Goal: Check status: Check status

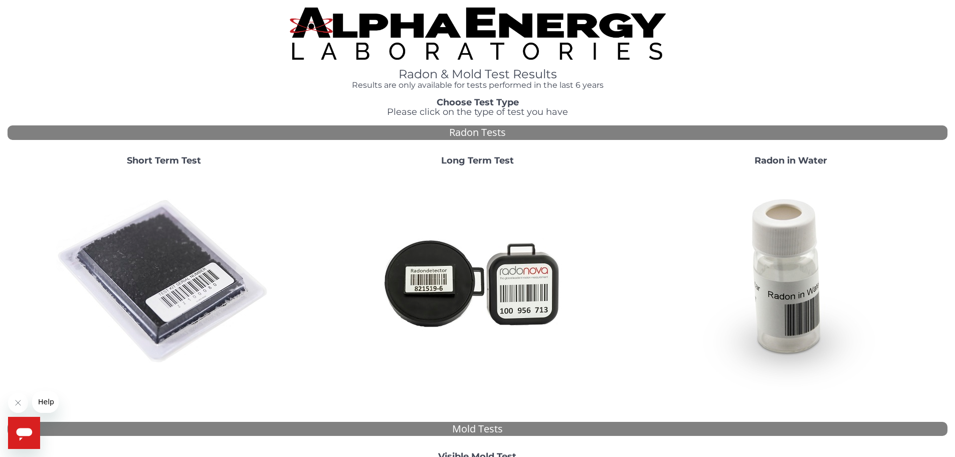
click at [172, 156] on strong "Short Term Test" at bounding box center [164, 160] width 74 height 11
click at [921, 102] on h3 "Choose Test Type Please click on the type of test you have" at bounding box center [478, 108] width 940 height 20
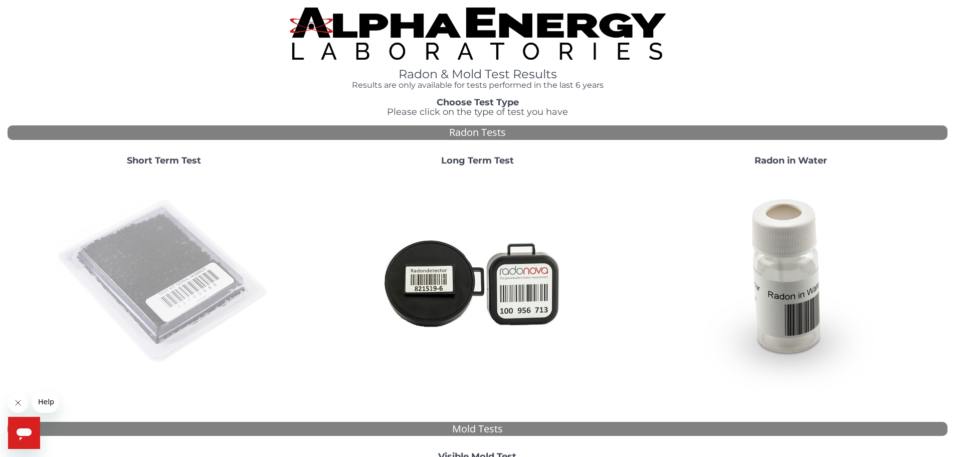
click at [132, 281] on img at bounding box center [164, 282] width 216 height 216
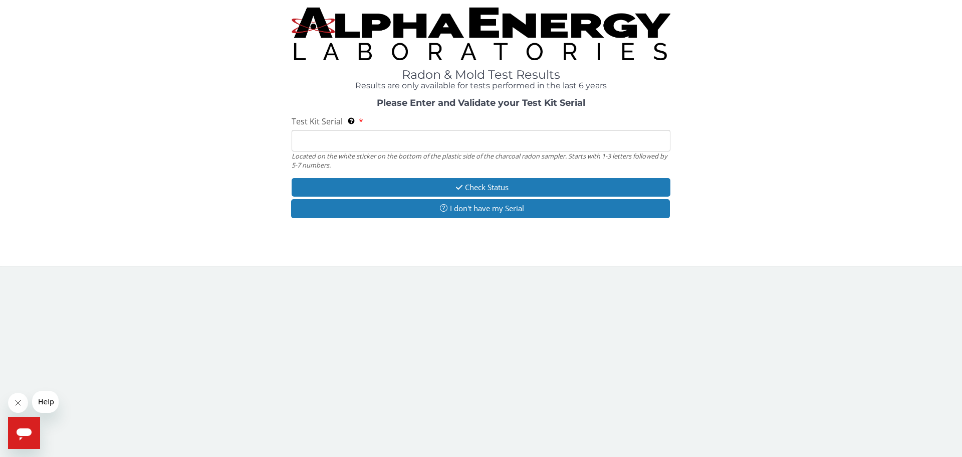
click at [337, 140] on input "Test Kit Serial Located on the white sticker on the bottom of the plastic side …" at bounding box center [481, 141] width 379 height 22
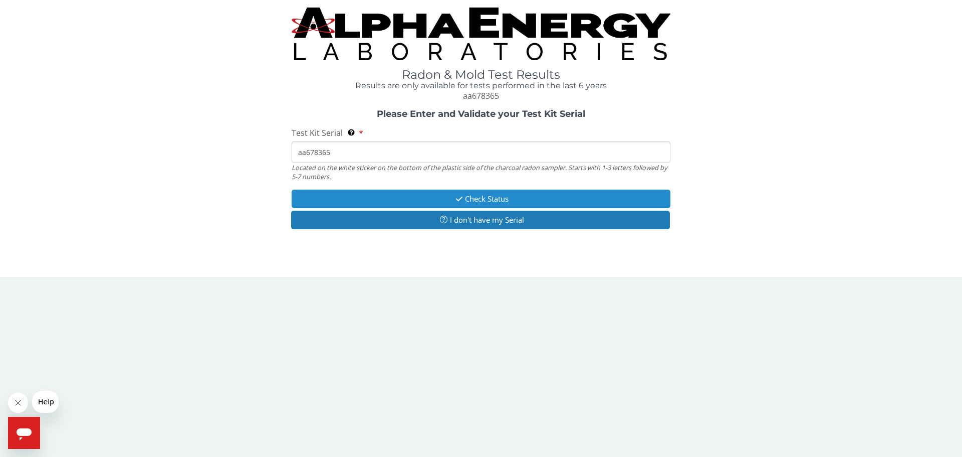
type input "aa678365"
click at [518, 200] on button "Check Status" at bounding box center [481, 198] width 379 height 19
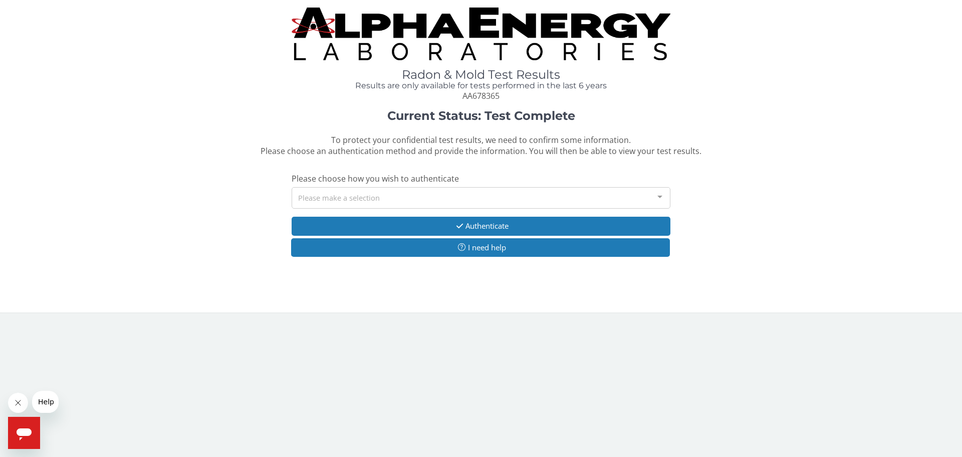
click at [518, 200] on div "Please make a selection" at bounding box center [481, 198] width 379 height 22
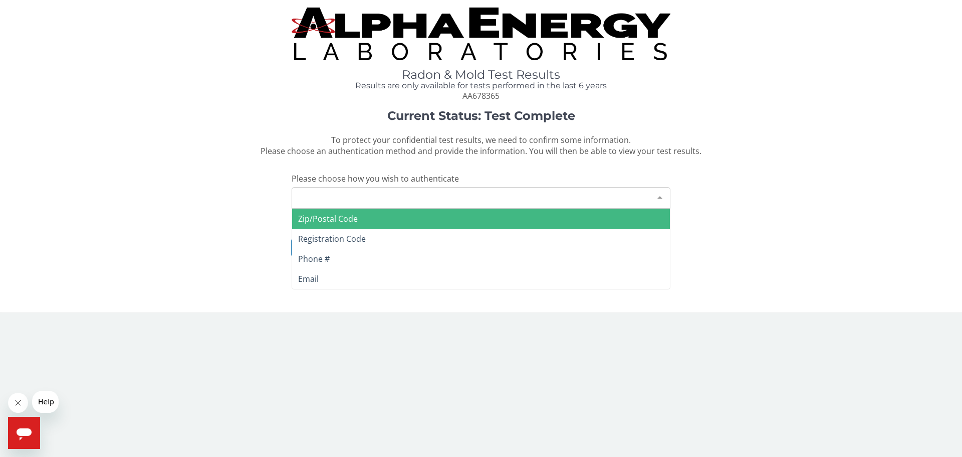
click at [448, 214] on span "Zip/Postal Code" at bounding box center [481, 219] width 378 height 20
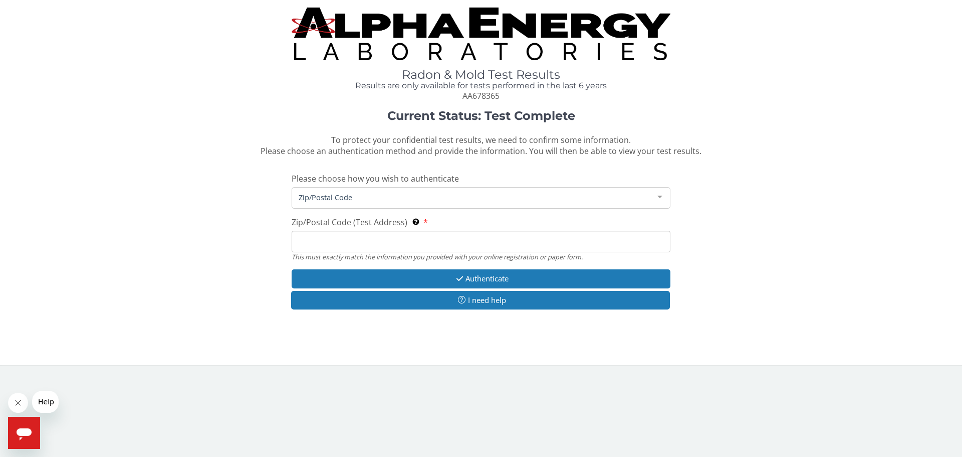
click at [375, 241] on input "Zip/Postal Code (Test Address) This must exactly match the information you prov…" at bounding box center [481, 242] width 379 height 22
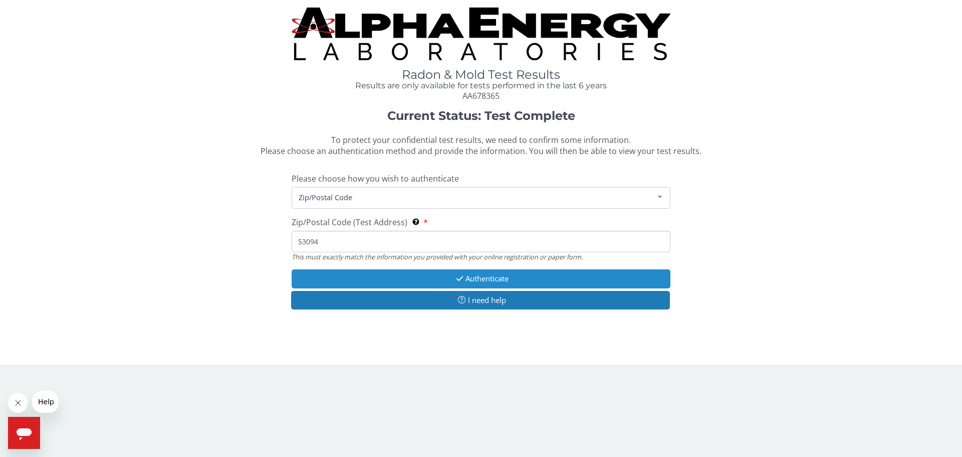
type input "53094"
click at [497, 280] on button "Authenticate" at bounding box center [481, 278] width 379 height 19
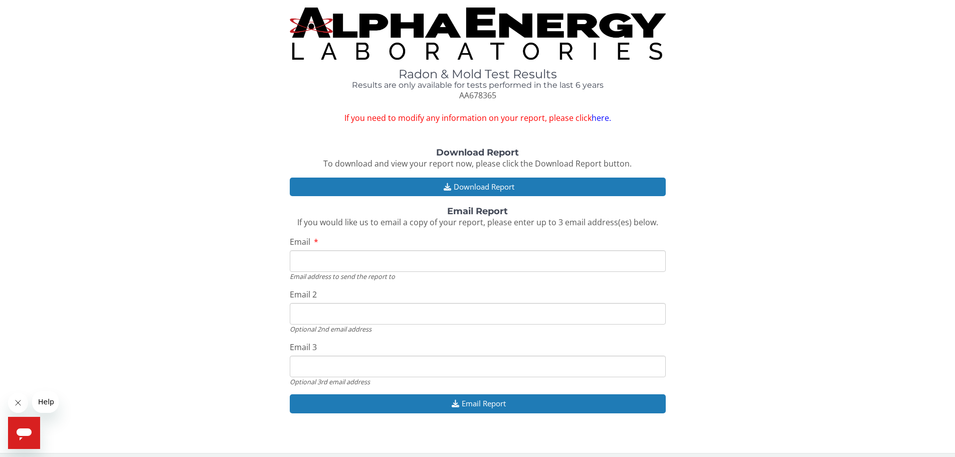
click at [435, 260] on input "Email" at bounding box center [478, 261] width 376 height 22
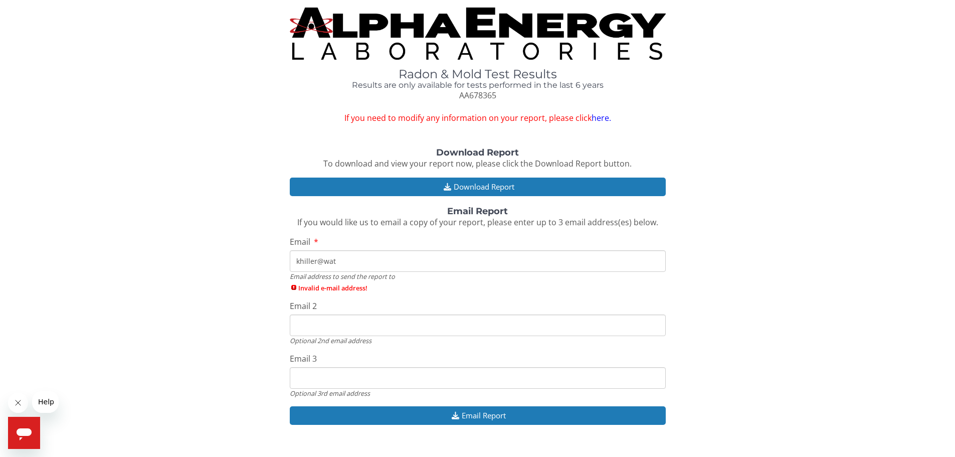
type input "khiller@watertownwi.gov"
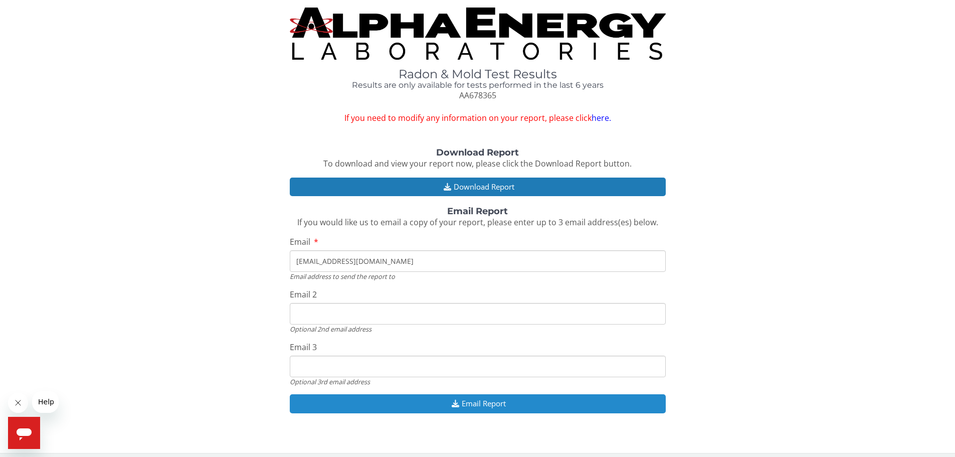
click at [476, 407] on button "Email Report" at bounding box center [478, 403] width 376 height 19
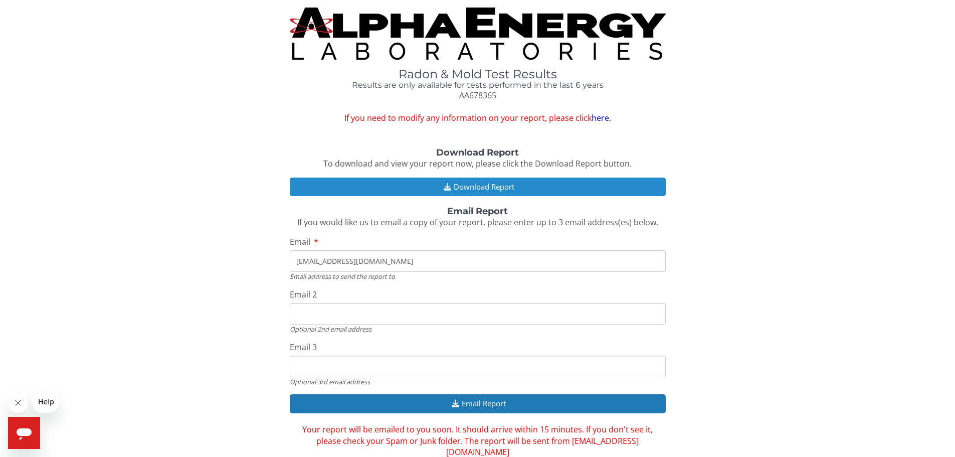
click at [476, 188] on button "Download Report" at bounding box center [478, 186] width 376 height 19
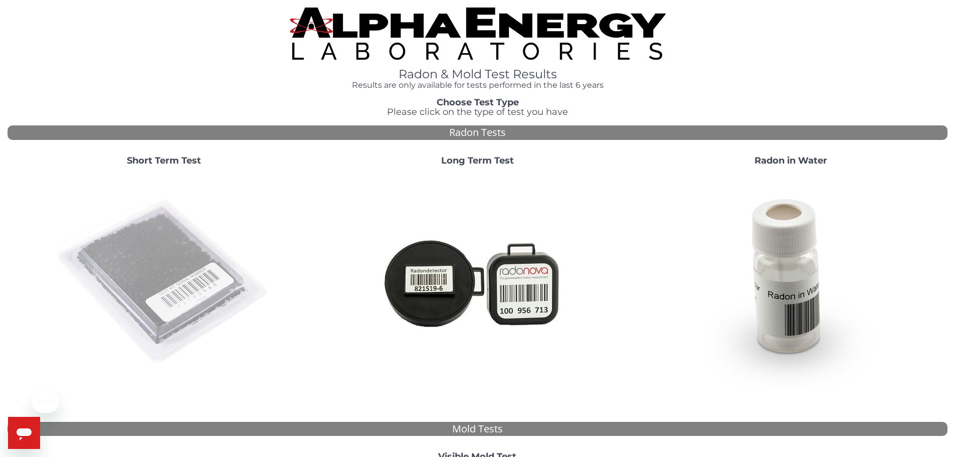
click at [179, 268] on img at bounding box center [164, 282] width 216 height 216
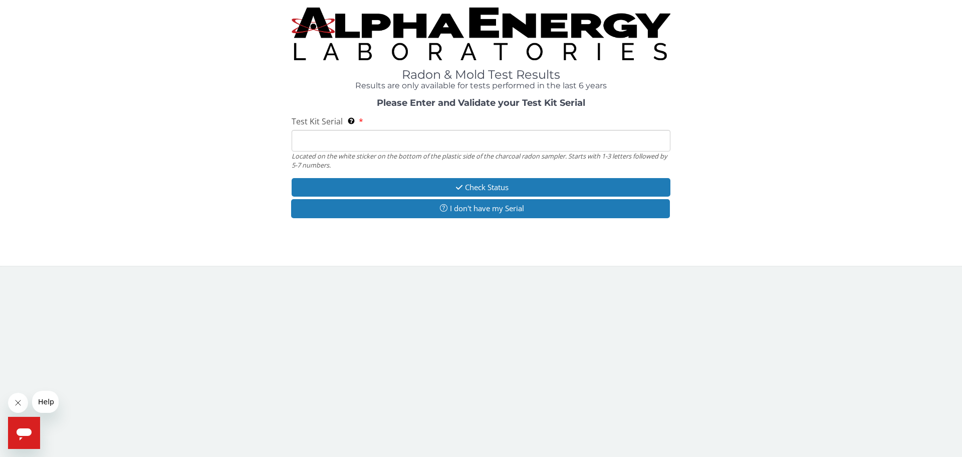
click at [346, 140] on input "Test Kit Serial Located on the white sticker on the bottom of the plastic side …" at bounding box center [481, 141] width 379 height 22
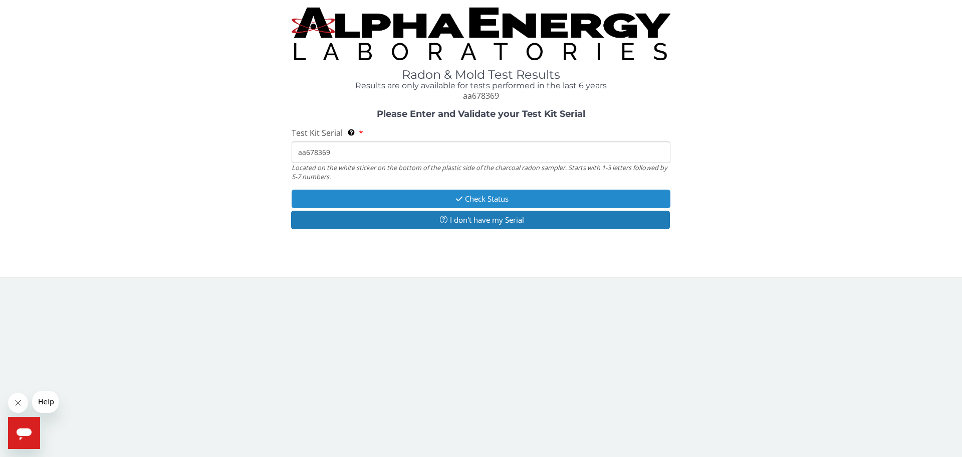
type input "aa678369"
click at [463, 197] on icon "button" at bounding box center [460, 199] width 12 height 8
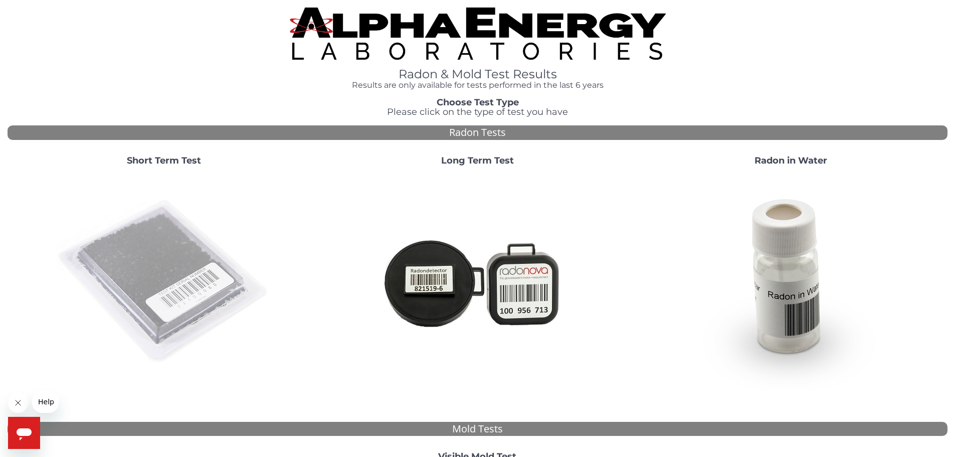
click at [163, 295] on img at bounding box center [164, 282] width 216 height 216
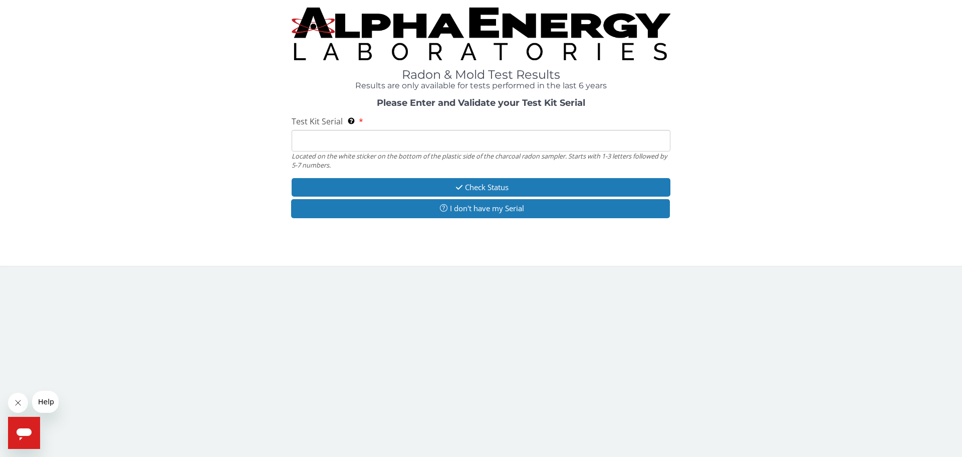
click at [385, 146] on input "Test Kit Serial Located on the white sticker on the bottom of the plastic side …" at bounding box center [481, 141] width 379 height 22
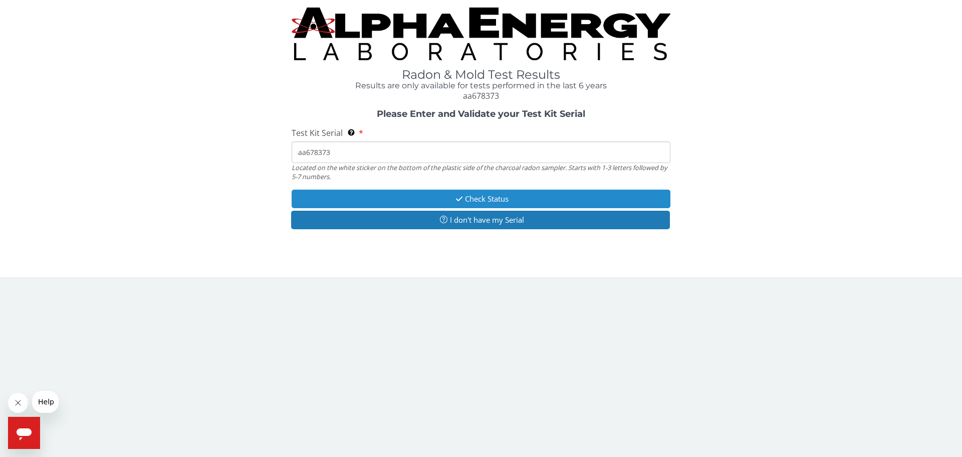
type input "aa678373"
click at [489, 198] on button "Check Status" at bounding box center [481, 198] width 379 height 19
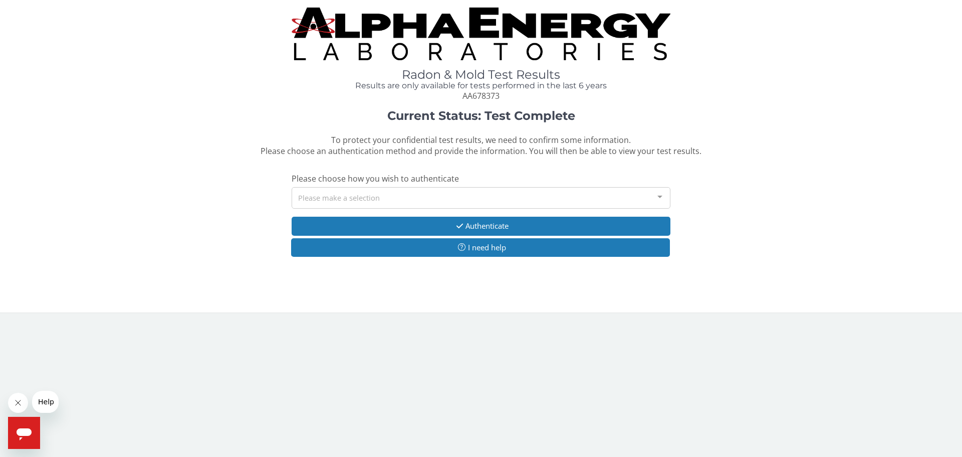
click at [446, 195] on div "Please make a selection" at bounding box center [481, 198] width 379 height 22
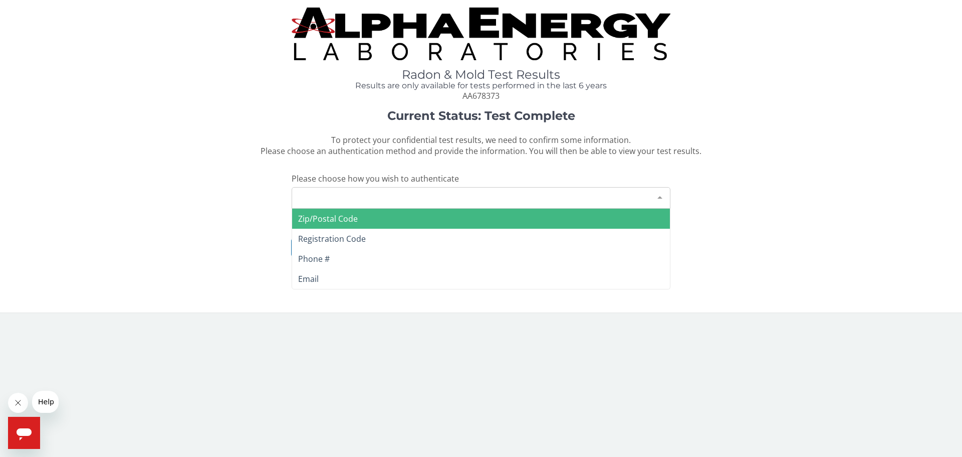
click at [363, 223] on span "Zip/Postal Code" at bounding box center [481, 219] width 378 height 20
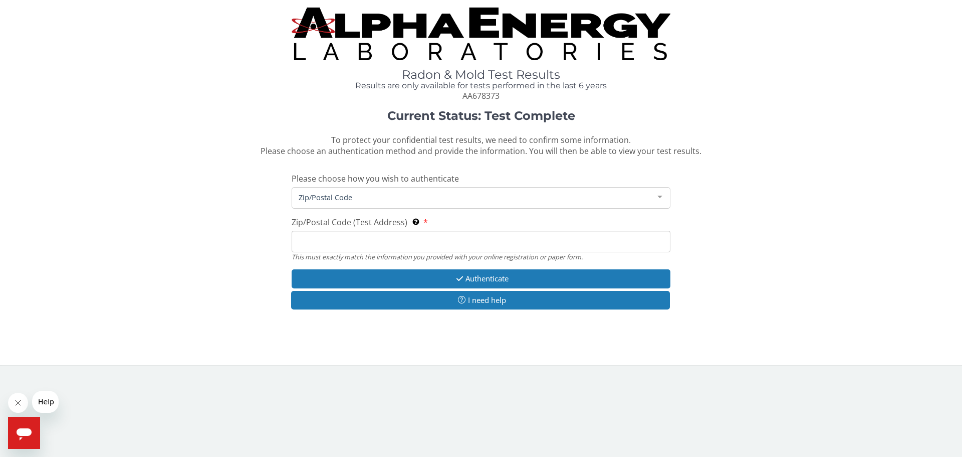
click at [375, 243] on input "Zip/Postal Code (Test Address) This must exactly match the information you prov…" at bounding box center [481, 242] width 379 height 22
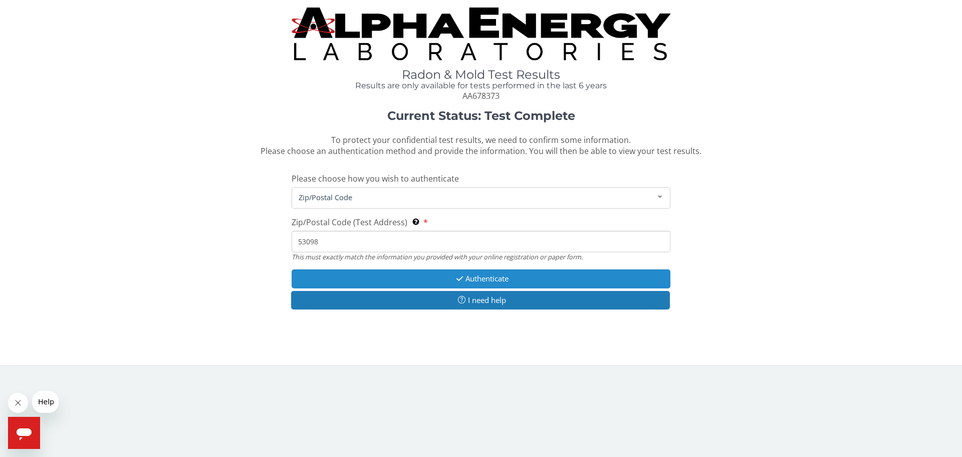
type input "53098"
click at [505, 275] on button "Authenticate" at bounding box center [481, 278] width 379 height 19
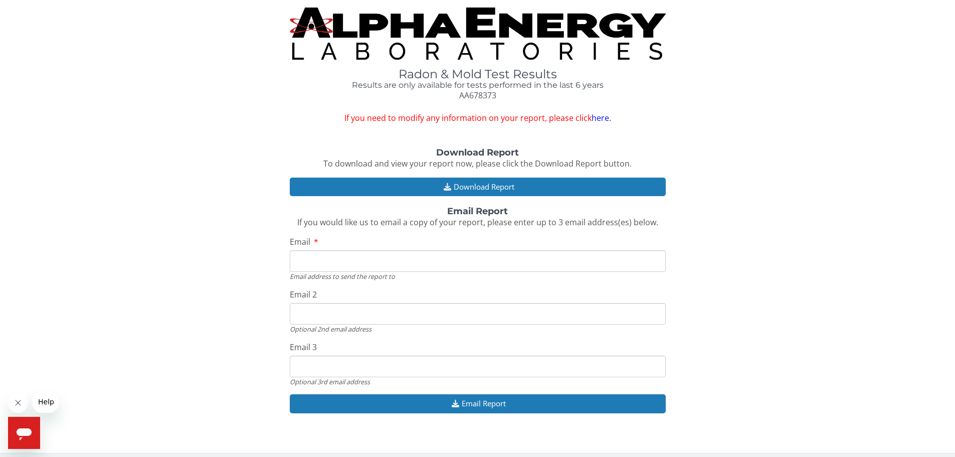
click at [601, 117] on link "here." at bounding box center [601, 117] width 20 height 11
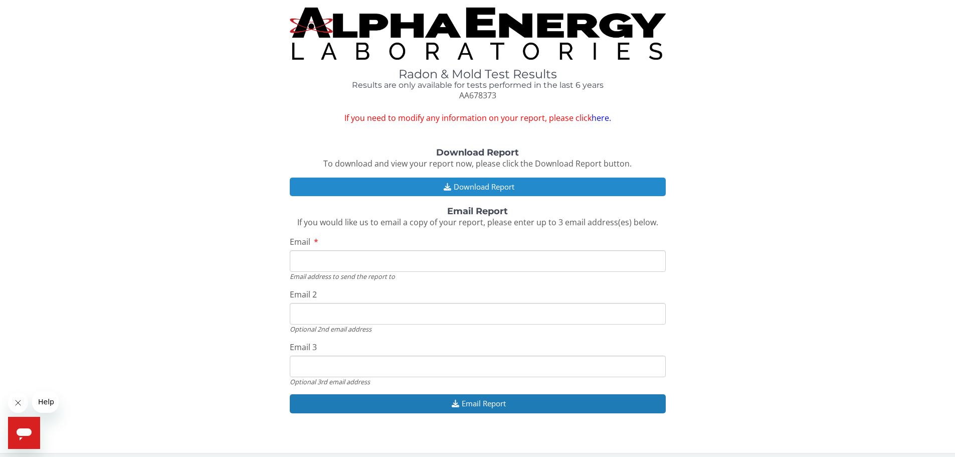
click at [486, 189] on button "Download Report" at bounding box center [478, 186] width 376 height 19
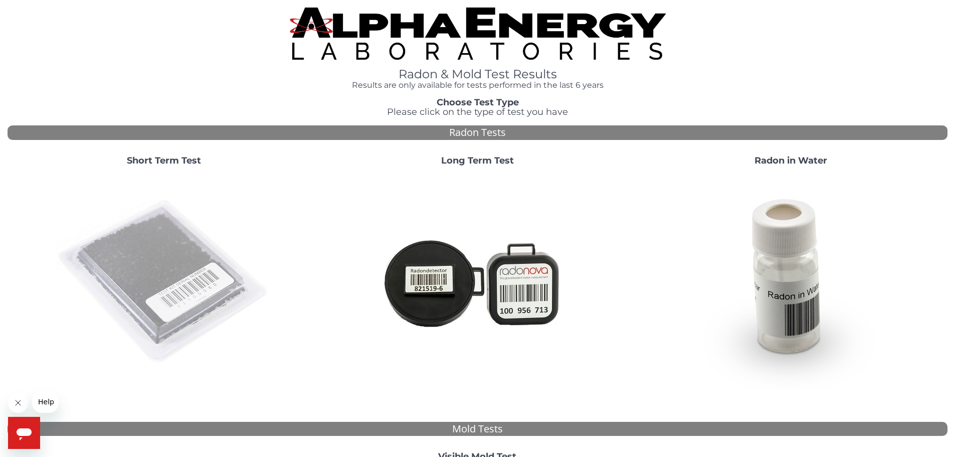
click at [187, 265] on img at bounding box center [164, 282] width 216 height 216
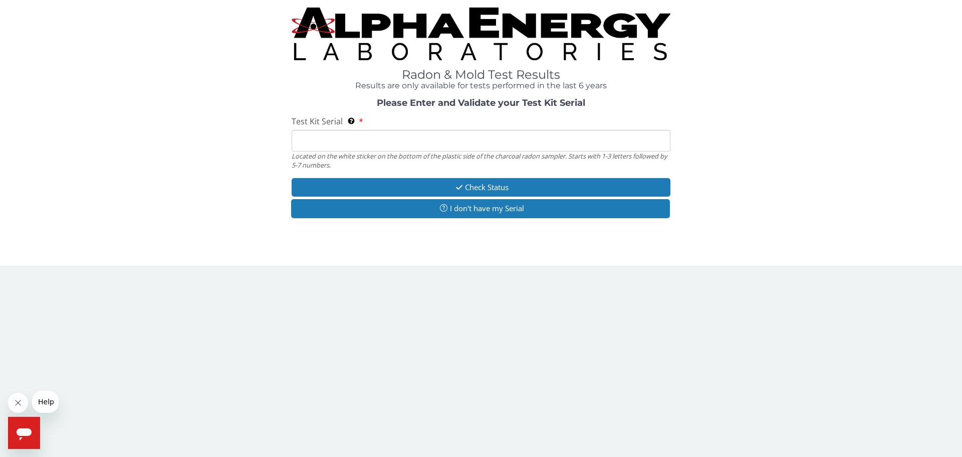
click at [336, 140] on input "Test Kit Serial Located on the white sticker on the bottom of the plastic side …" at bounding box center [481, 141] width 379 height 22
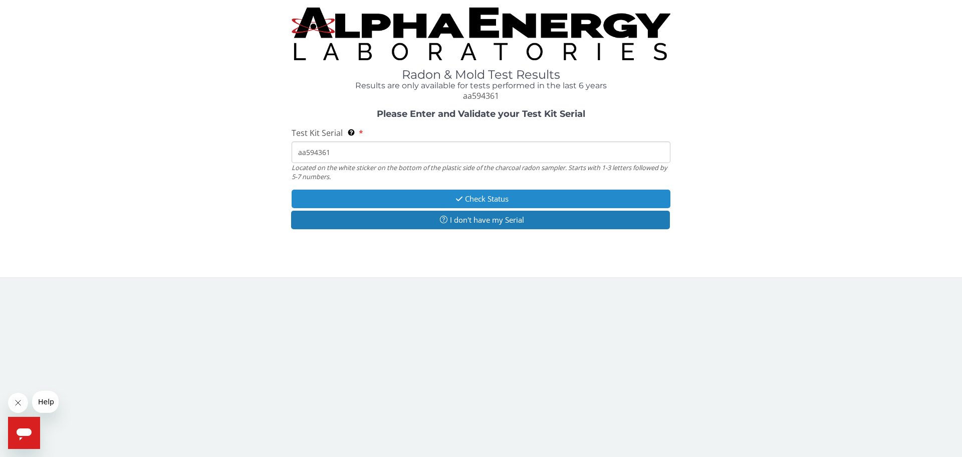
type input "aa594361"
click at [444, 205] on button "Check Status" at bounding box center [481, 198] width 379 height 19
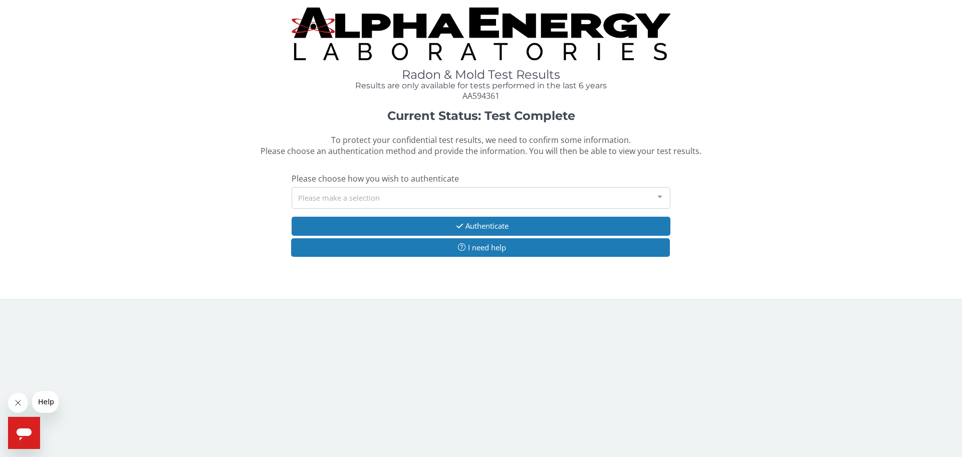
click at [448, 202] on div "Please make a selection" at bounding box center [481, 198] width 379 height 22
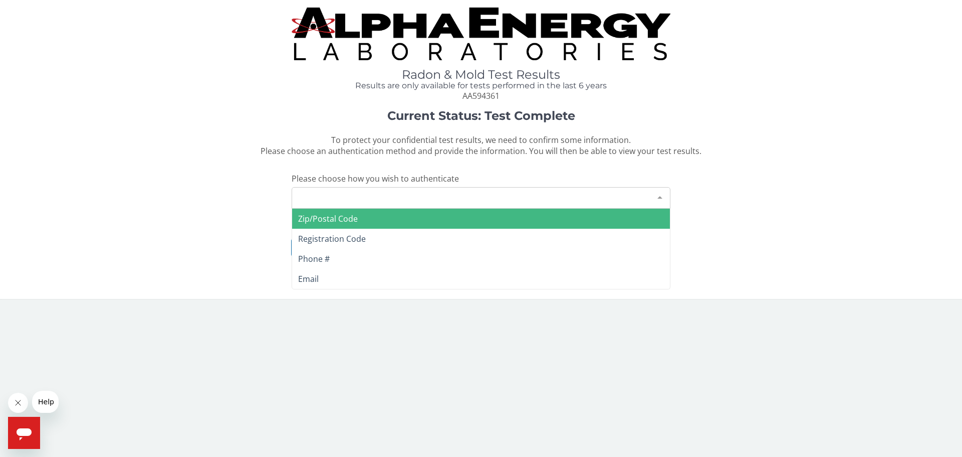
click at [402, 221] on span "Zip/Postal Code" at bounding box center [481, 219] width 378 height 20
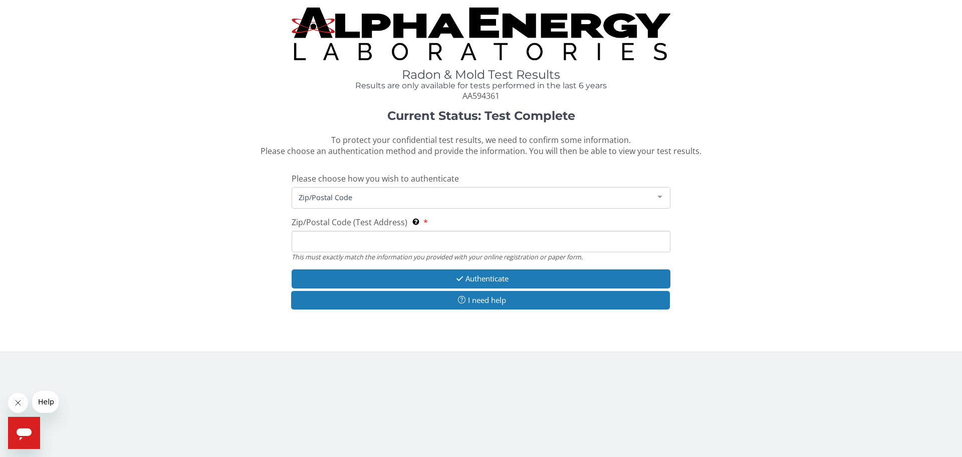
click at [414, 243] on input "Zip/Postal Code (Test Address) This must exactly match the information you prov…" at bounding box center [481, 242] width 379 height 22
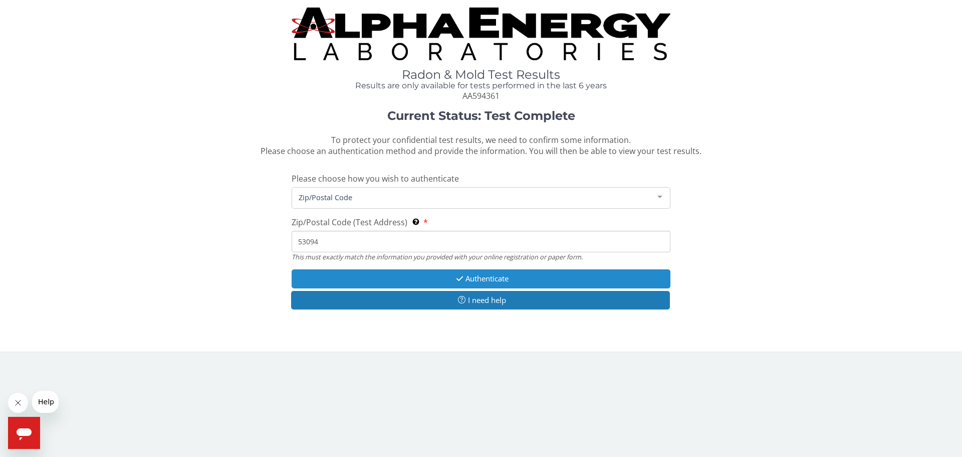
type input "53094"
click at [509, 281] on button "Authenticate" at bounding box center [481, 278] width 379 height 19
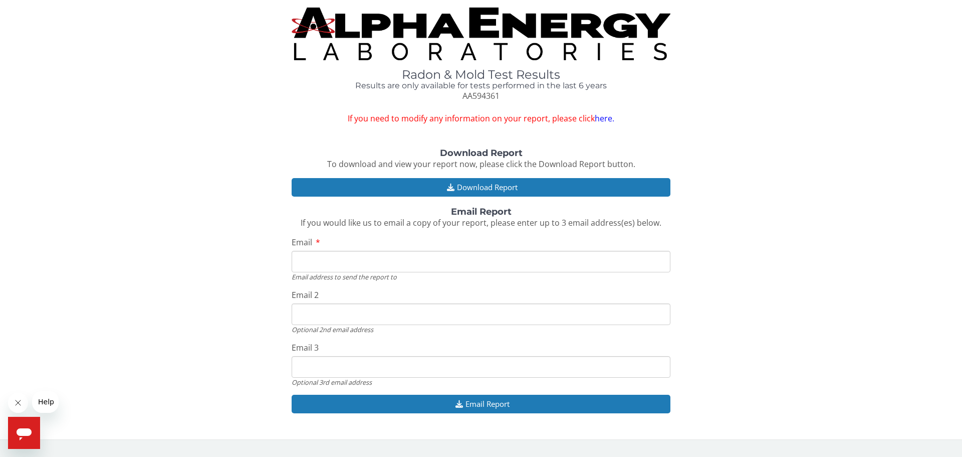
click at [601, 118] on link "here." at bounding box center [605, 118] width 20 height 11
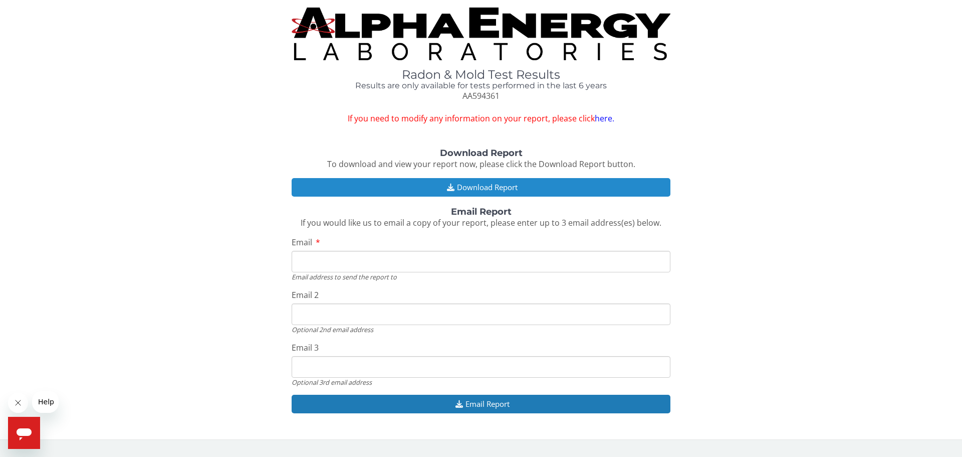
click at [452, 189] on icon "button" at bounding box center [451, 187] width 13 height 8
